Goal: Task Accomplishment & Management: Use online tool/utility

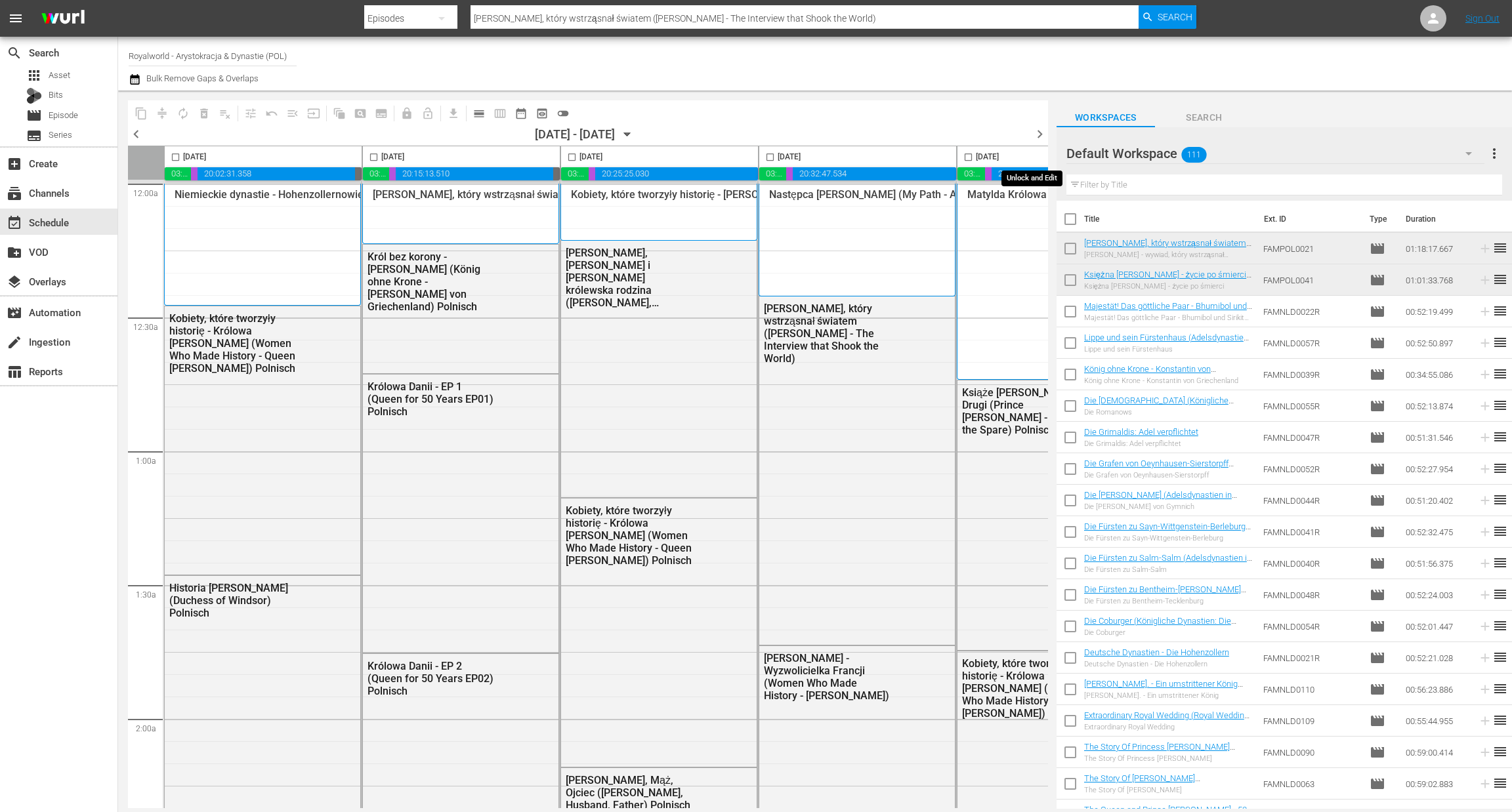
scroll to position [0, 509]
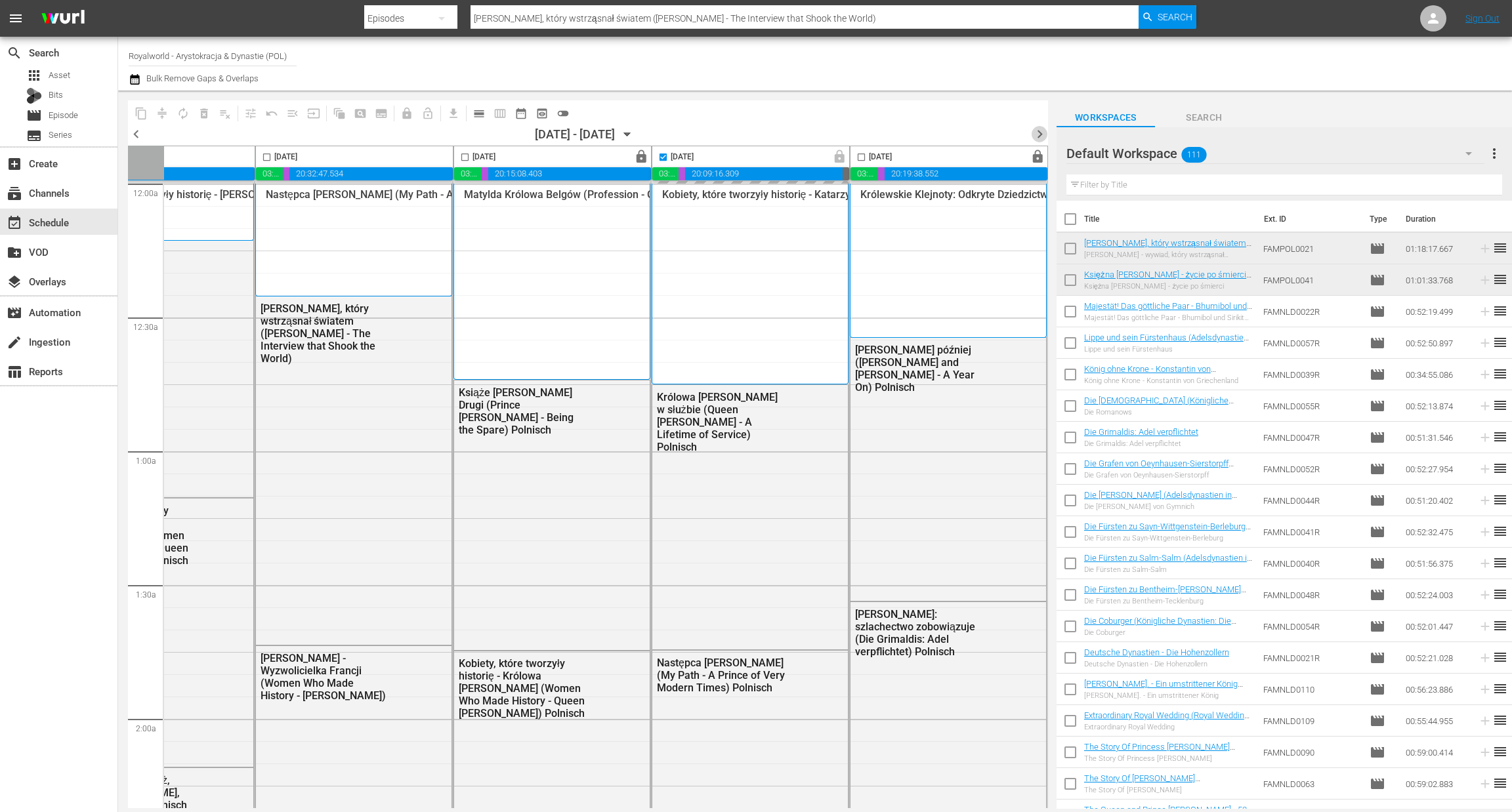
click at [1037, 134] on span "chevron_right" at bounding box center [1040, 135] width 17 height 17
checkbox input "false"
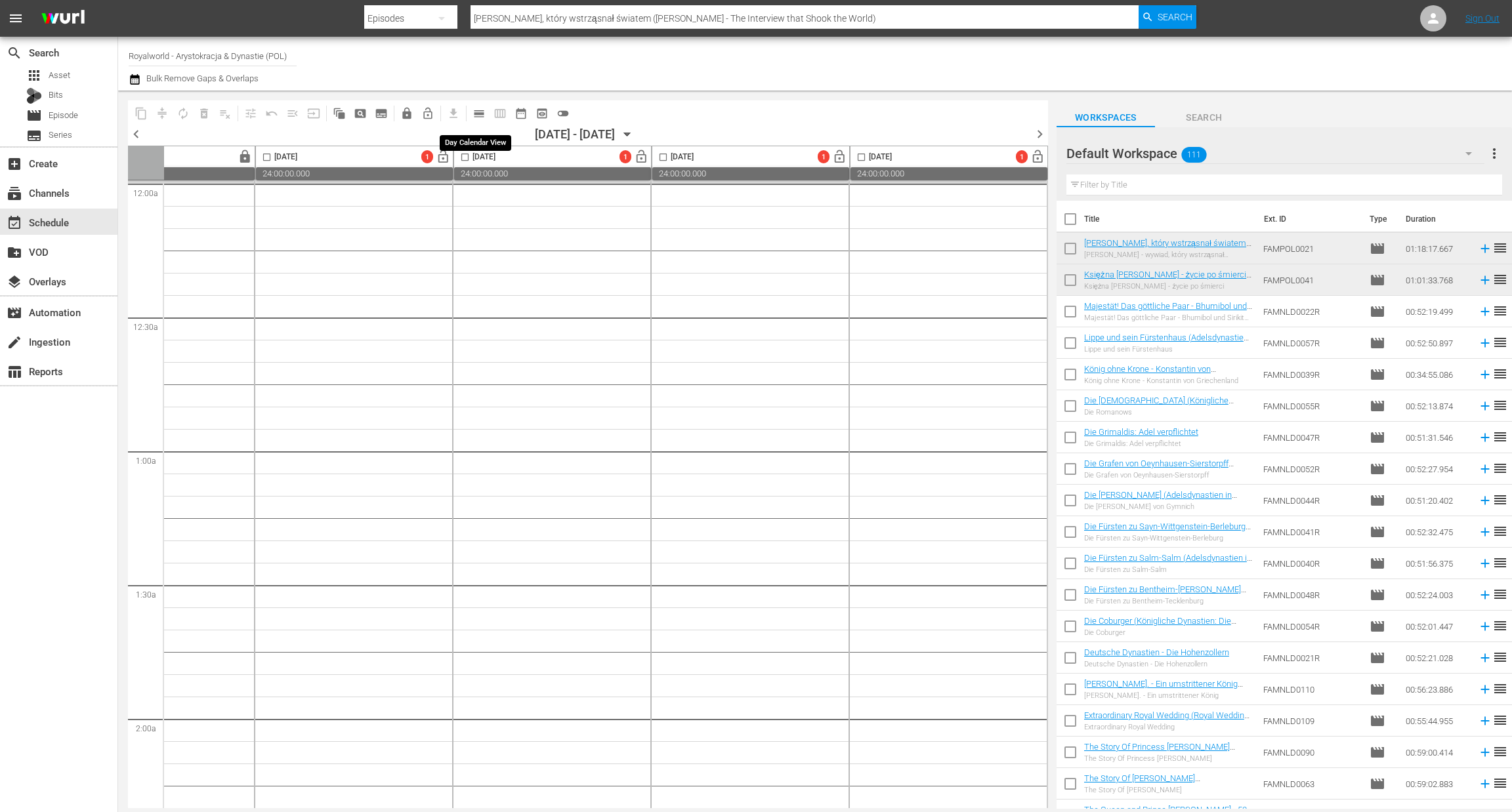
click at [479, 115] on span "calendar_view_day_outlined" at bounding box center [479, 113] width 13 height 13
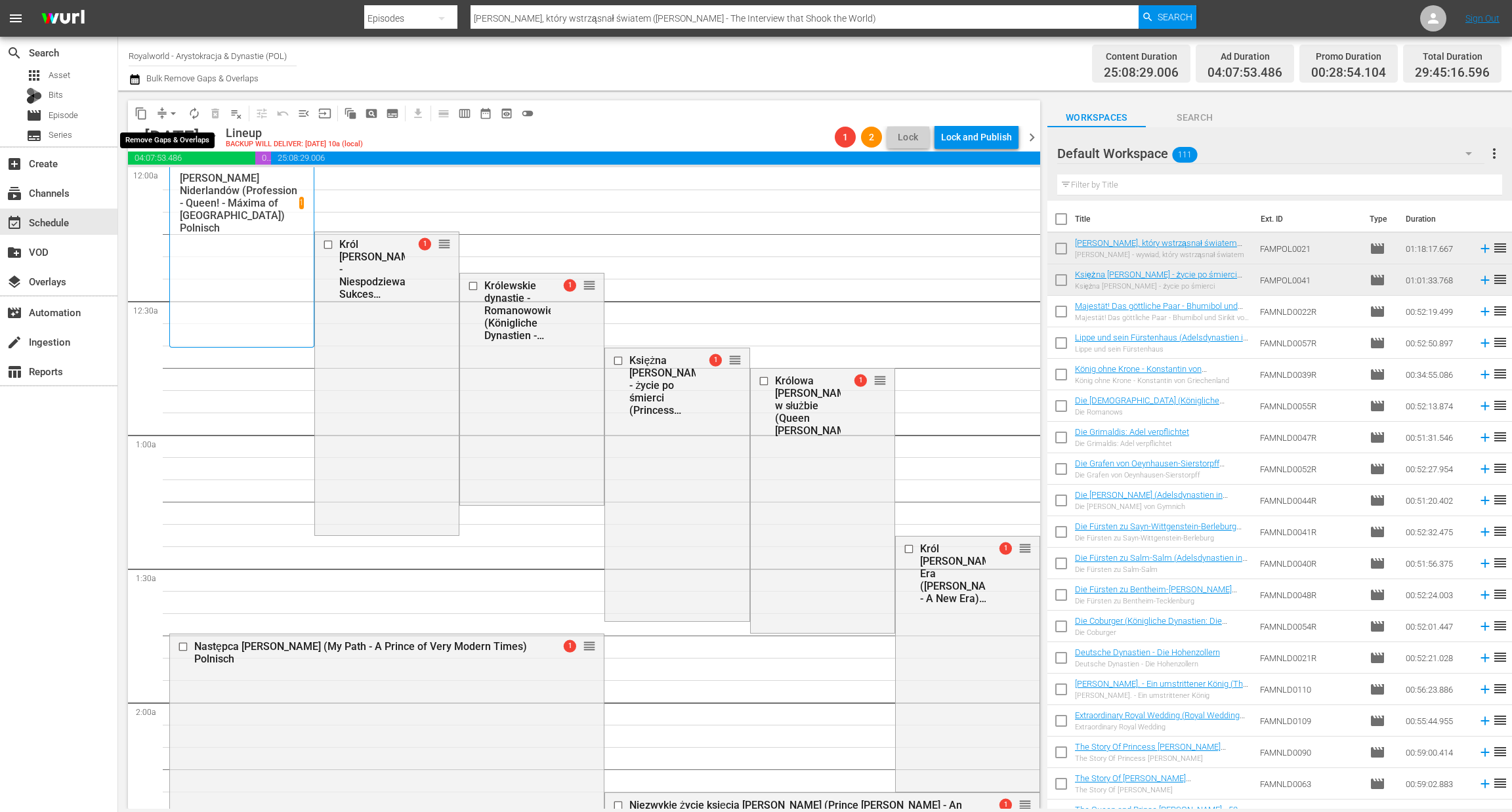
click at [171, 114] on span "arrow_drop_down" at bounding box center [172, 113] width 13 height 13
click at [175, 183] on li "Align to End of Previous Day" at bounding box center [174, 182] width 138 height 22
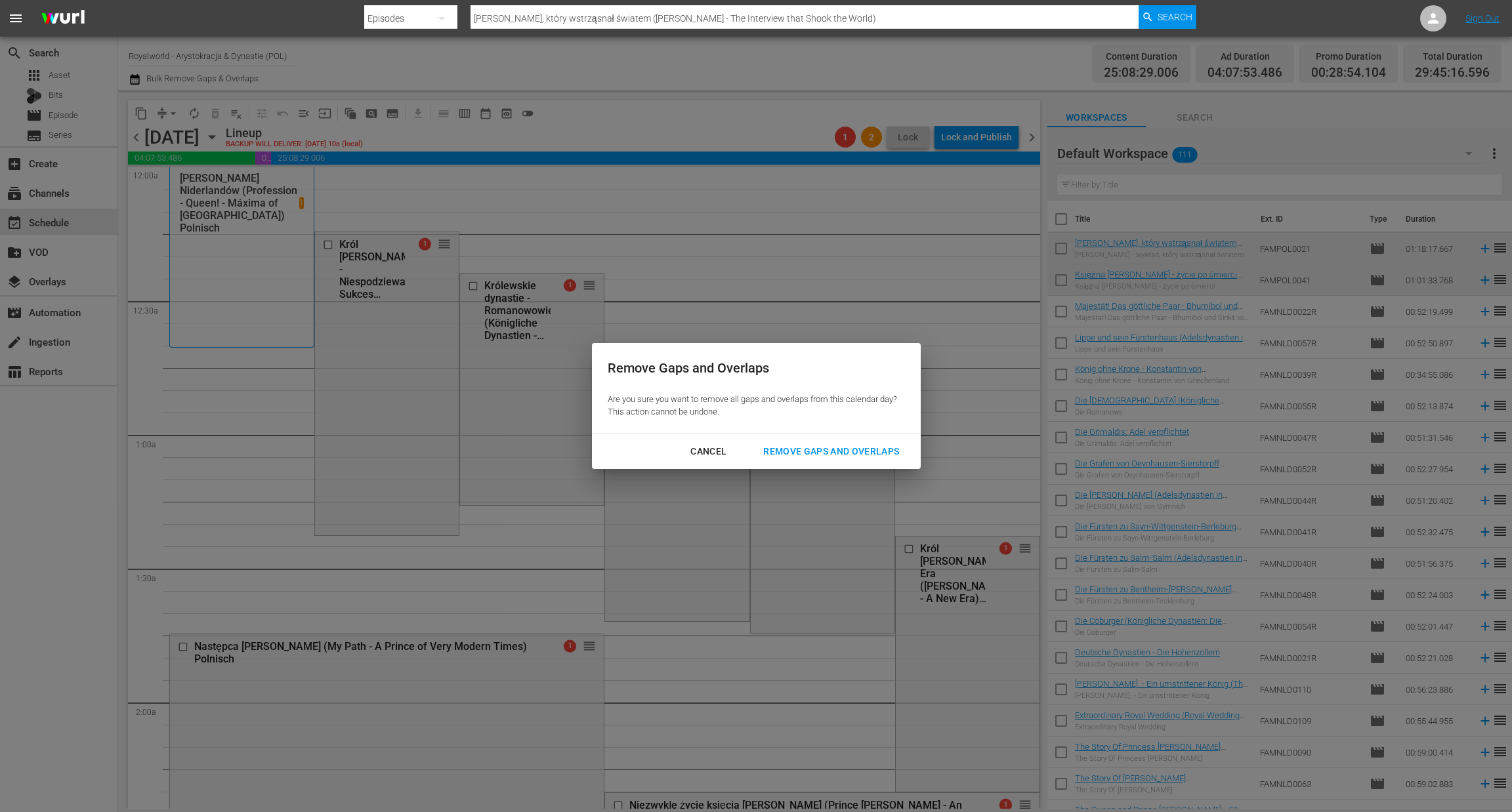
click at [825, 457] on div "Remove Gaps and Overlaps" at bounding box center [831, 451] width 157 height 17
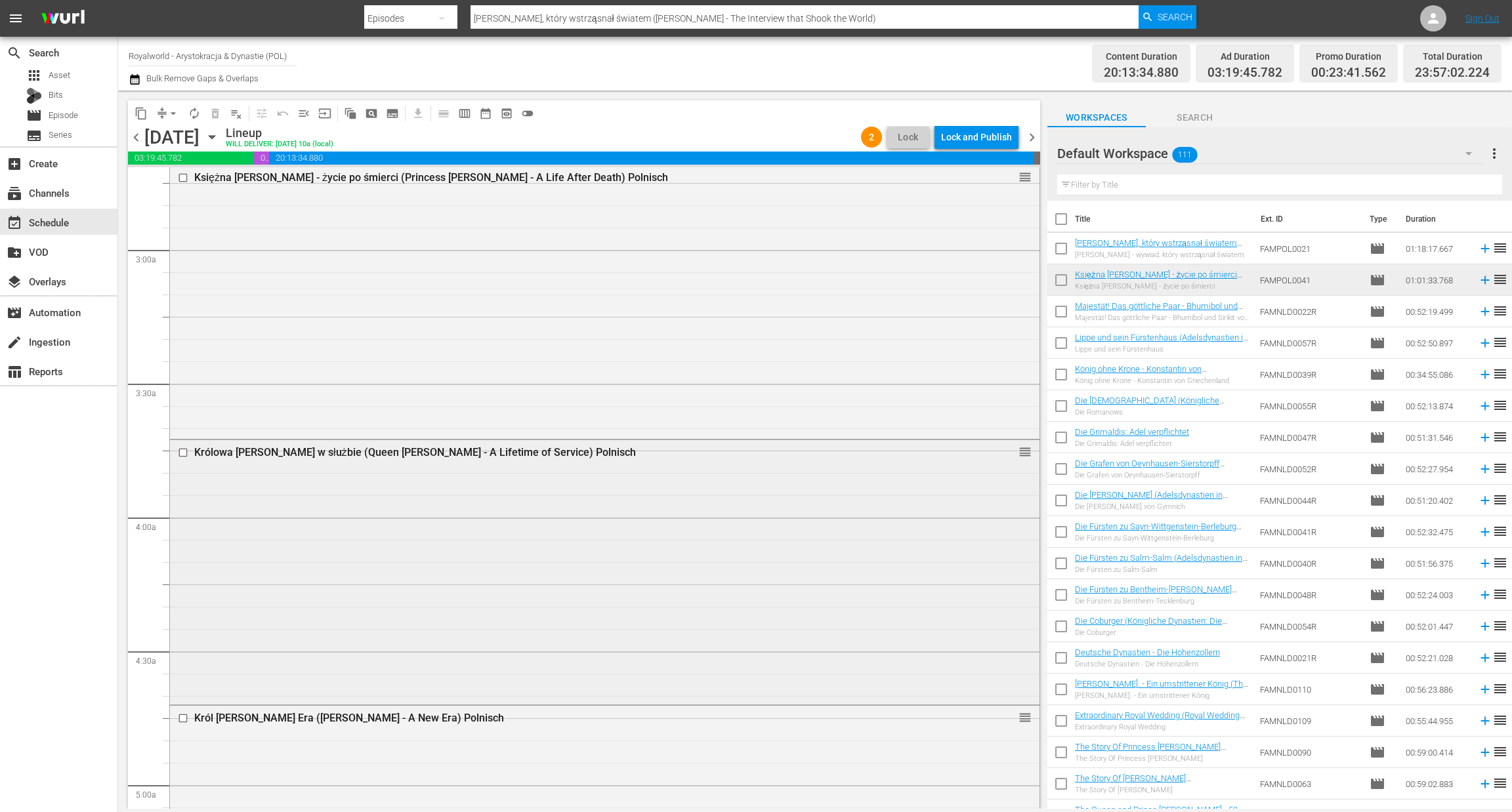
scroll to position [689, 0]
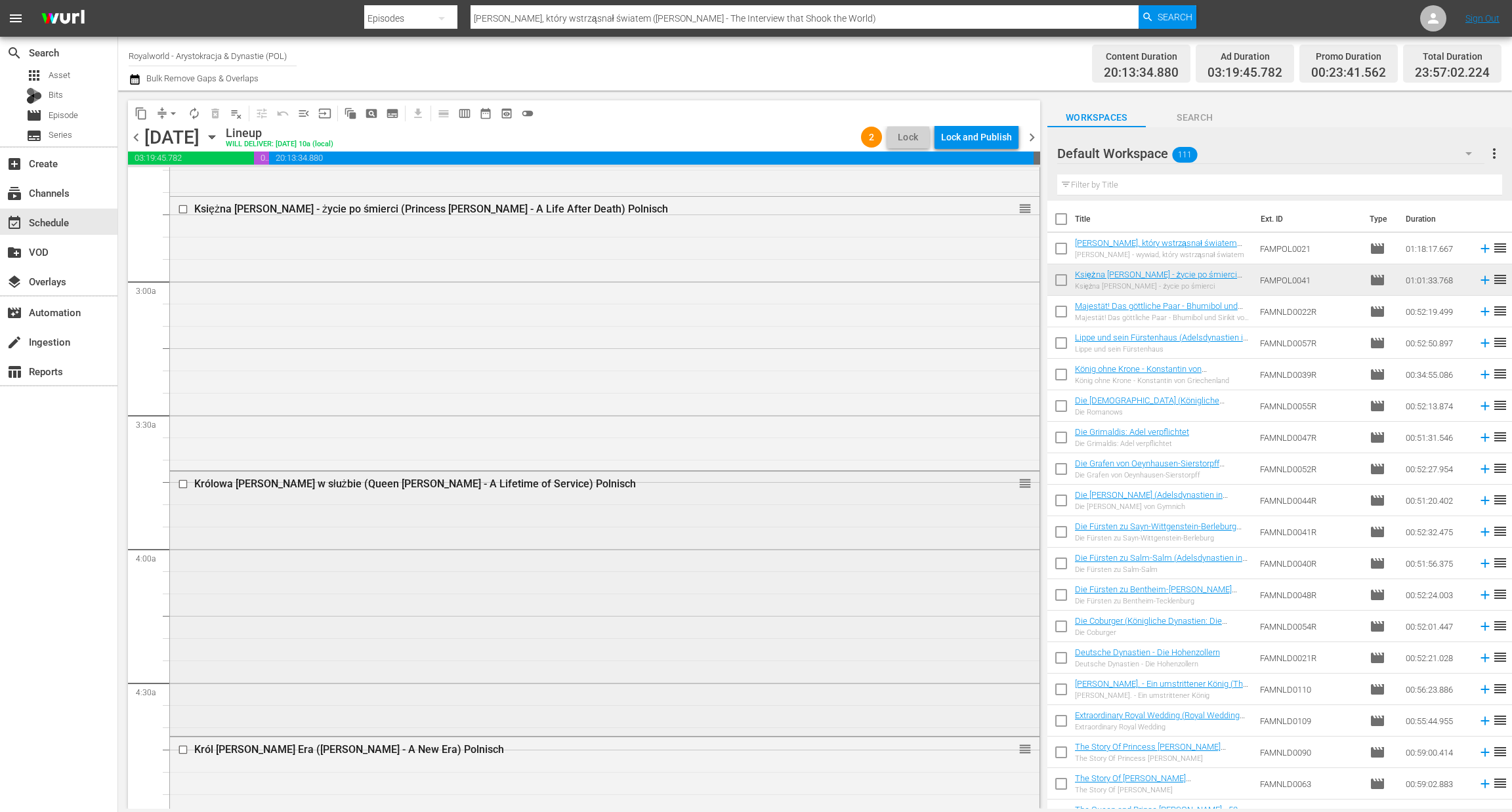
click at [181, 483] on input "checkbox" at bounding box center [185, 483] width 14 height 11
click at [188, 217] on div at bounding box center [185, 209] width 20 height 16
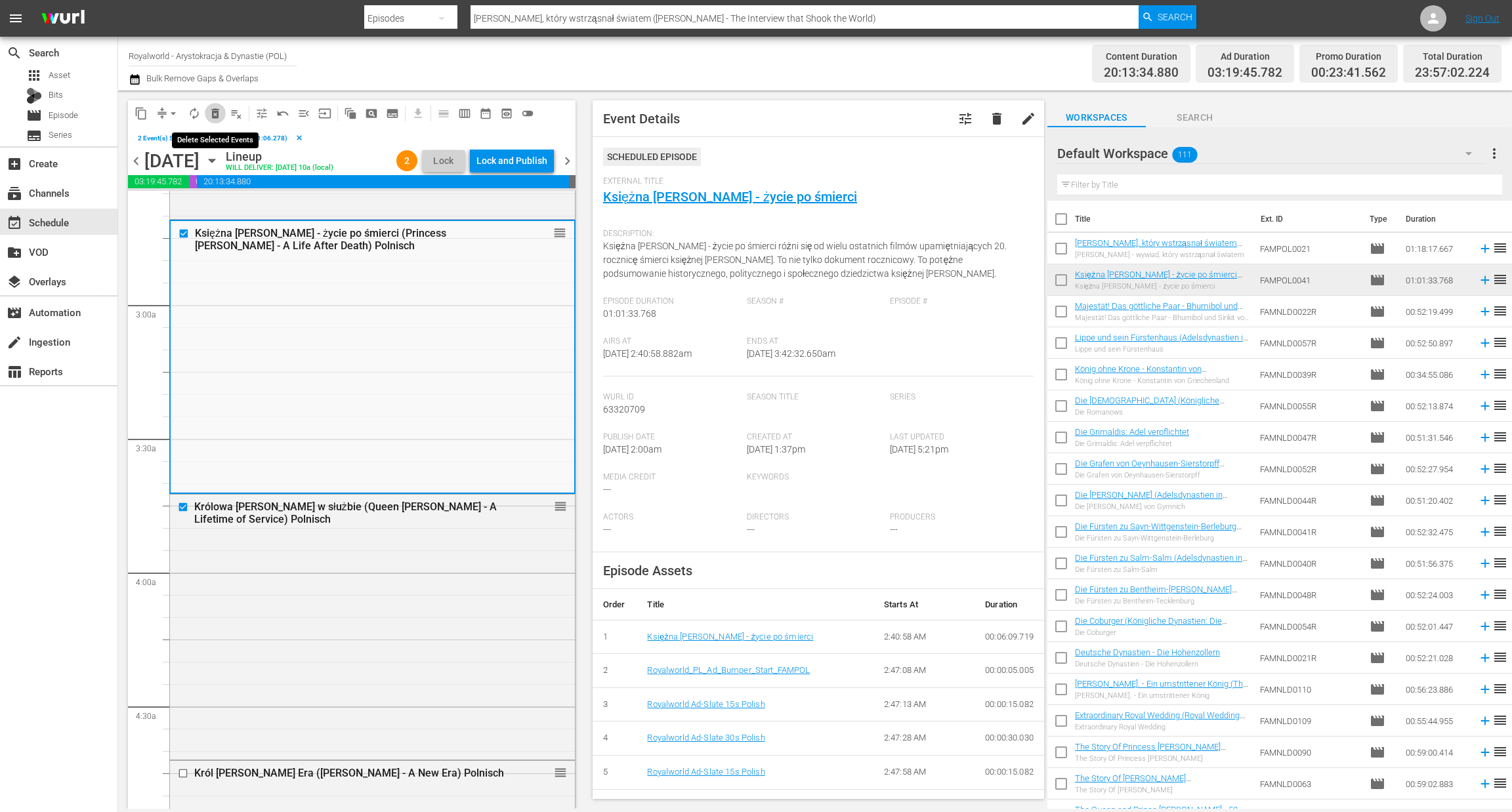
click at [220, 117] on span "delete_forever_outlined" at bounding box center [215, 113] width 13 height 13
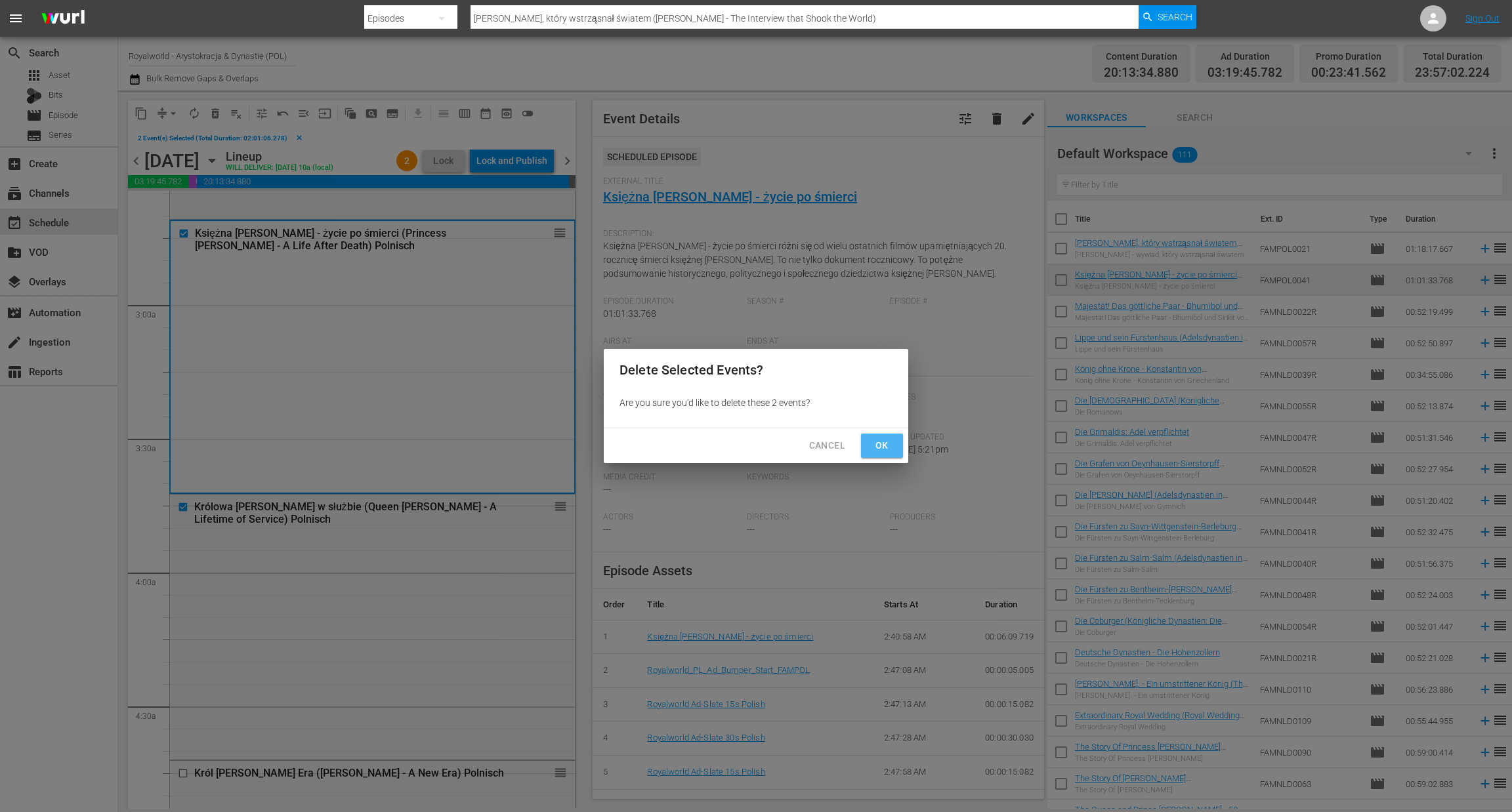
click at [865, 442] on button "Ok" at bounding box center [882, 445] width 42 height 24
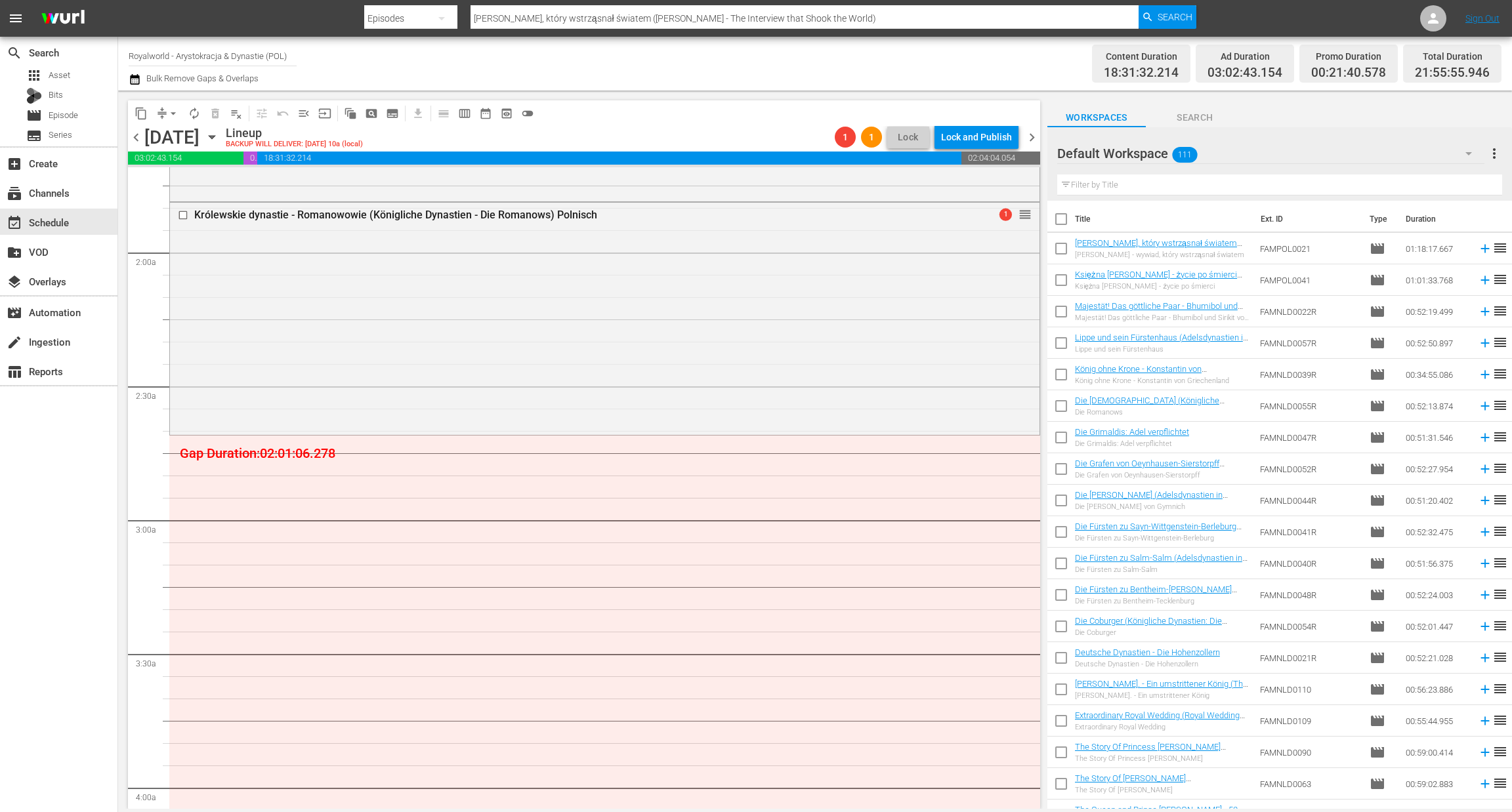
scroll to position [98, 0]
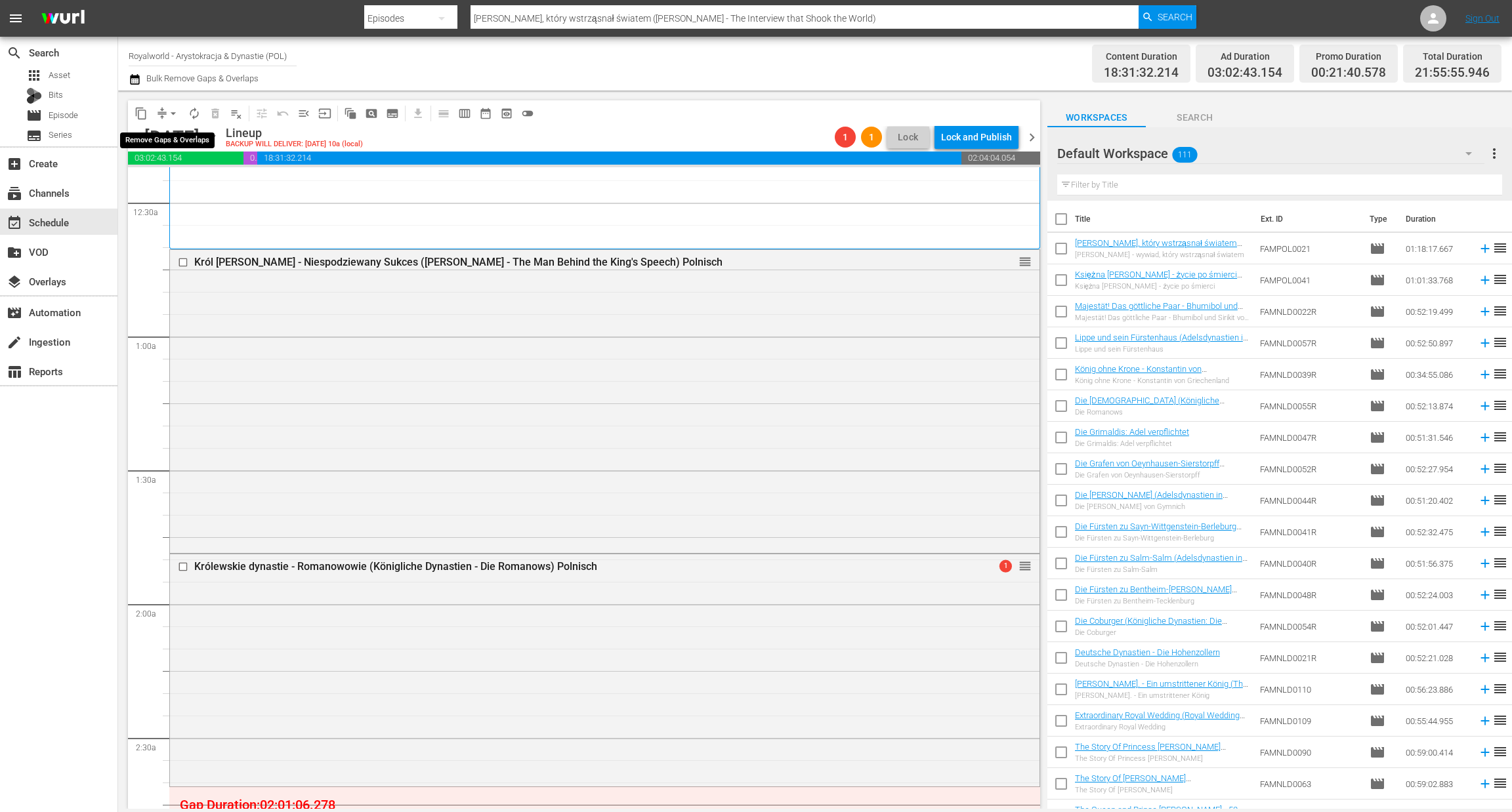
click at [175, 113] on span "arrow_drop_down" at bounding box center [172, 113] width 13 height 13
click at [179, 183] on li "Align to End of Previous Day" at bounding box center [174, 182] width 138 height 22
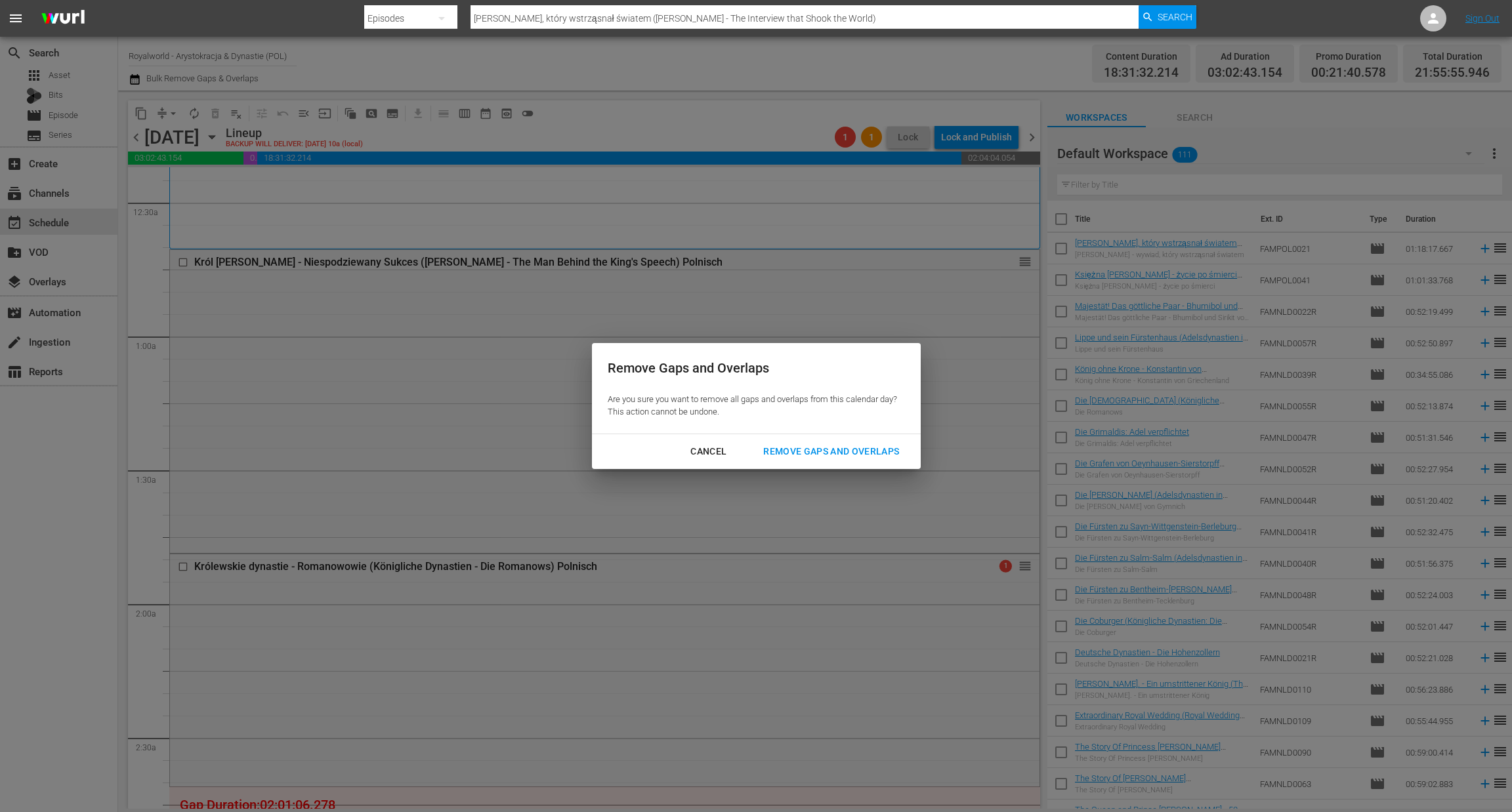
click at [812, 463] on button "Remove Gaps and Overlaps" at bounding box center [831, 451] width 167 height 24
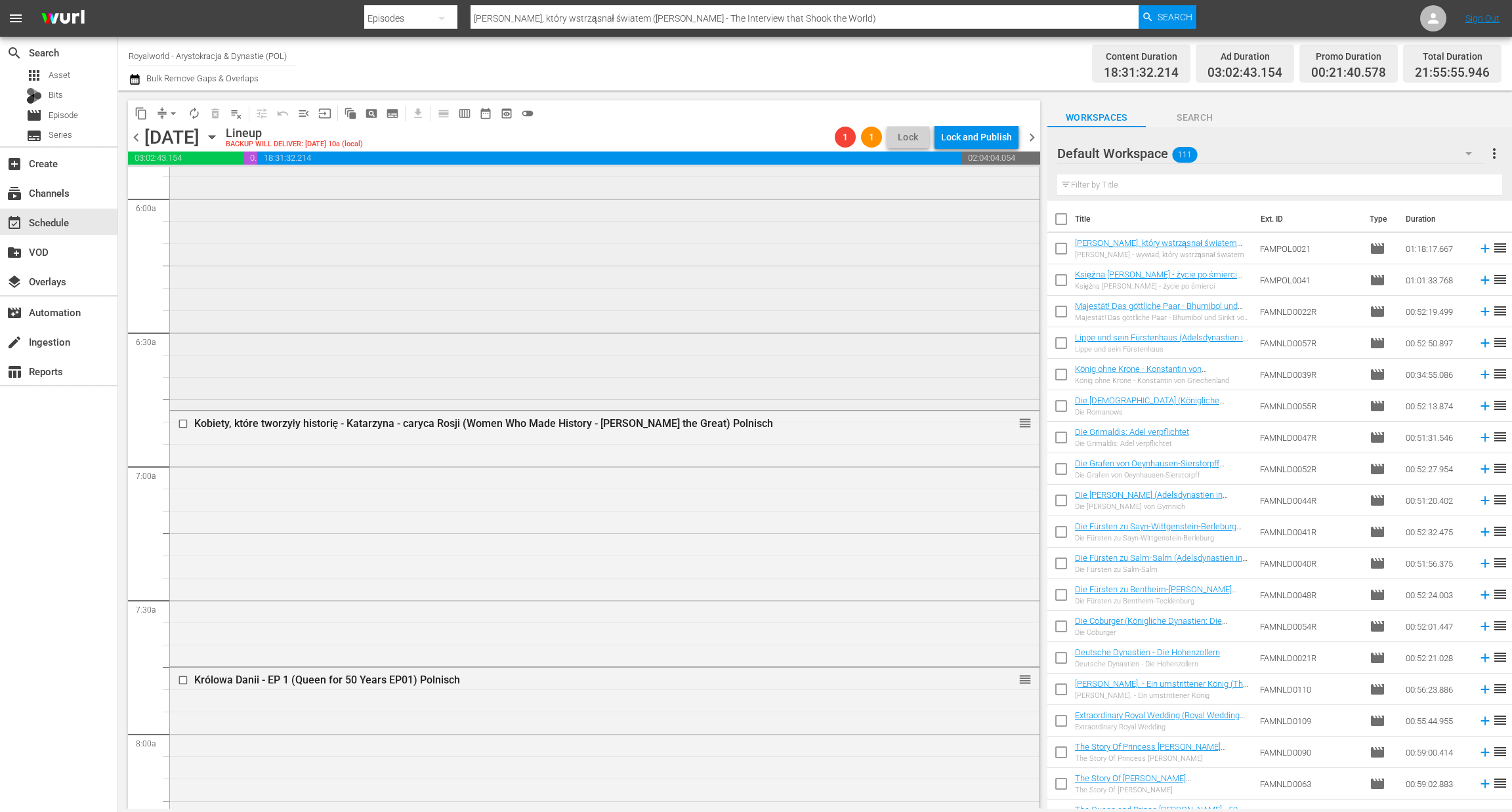
scroll to position [1378, 0]
